Goal: Information Seeking & Learning: Learn about a topic

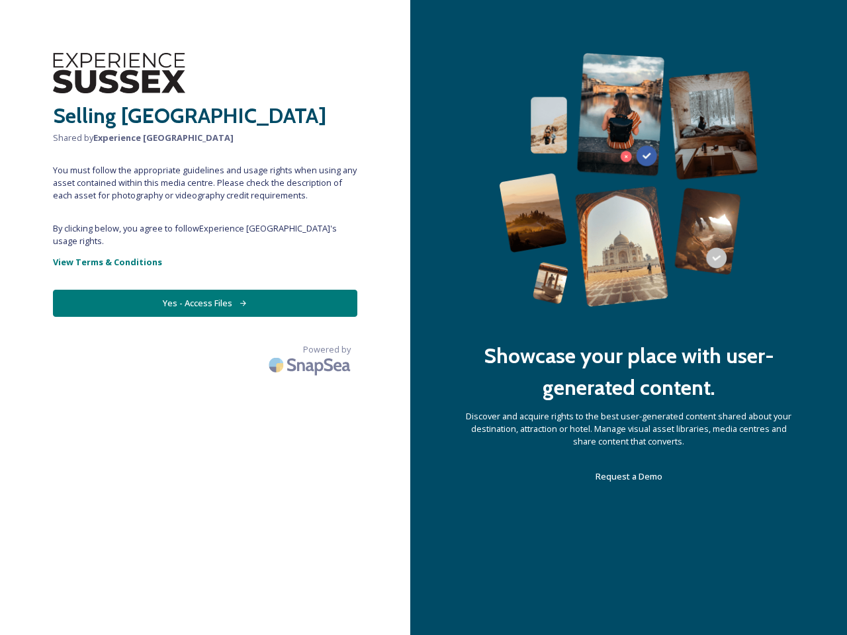
click at [423, 317] on div "Showcase your place with user-generated content. Discover and acquire rights to…" at bounding box center [628, 317] width 437 height 635
